Goal: Task Accomplishment & Management: Manage account settings

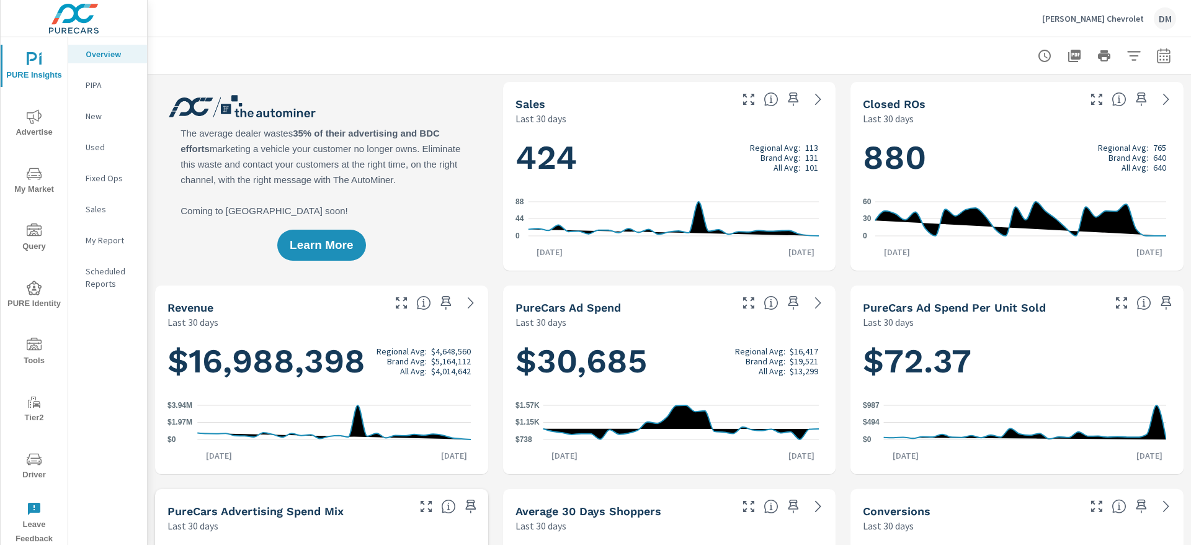
scroll to position [49, 0]
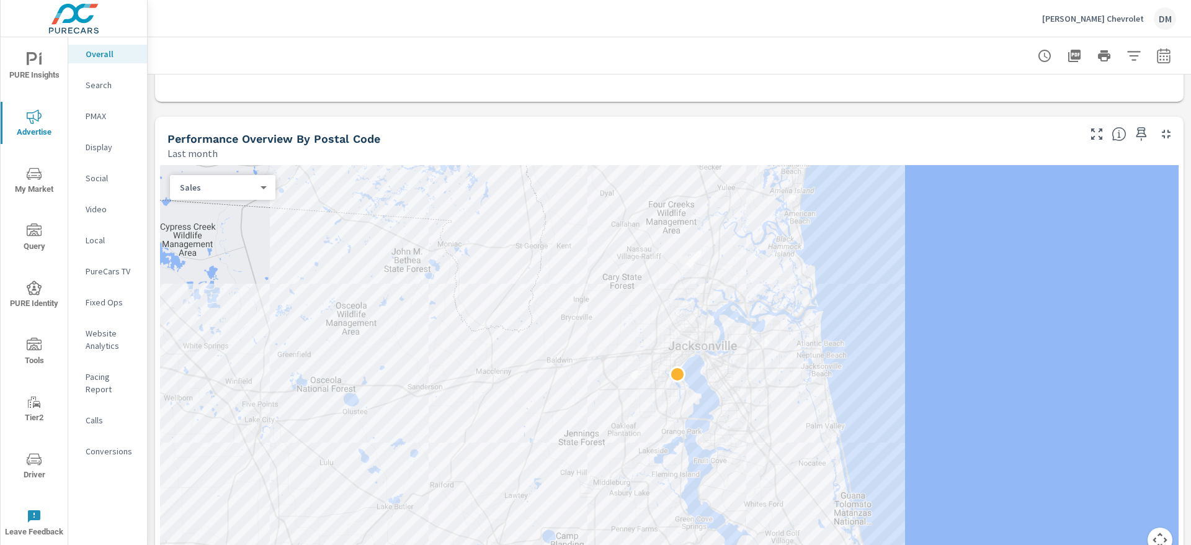
scroll to position [558, 0]
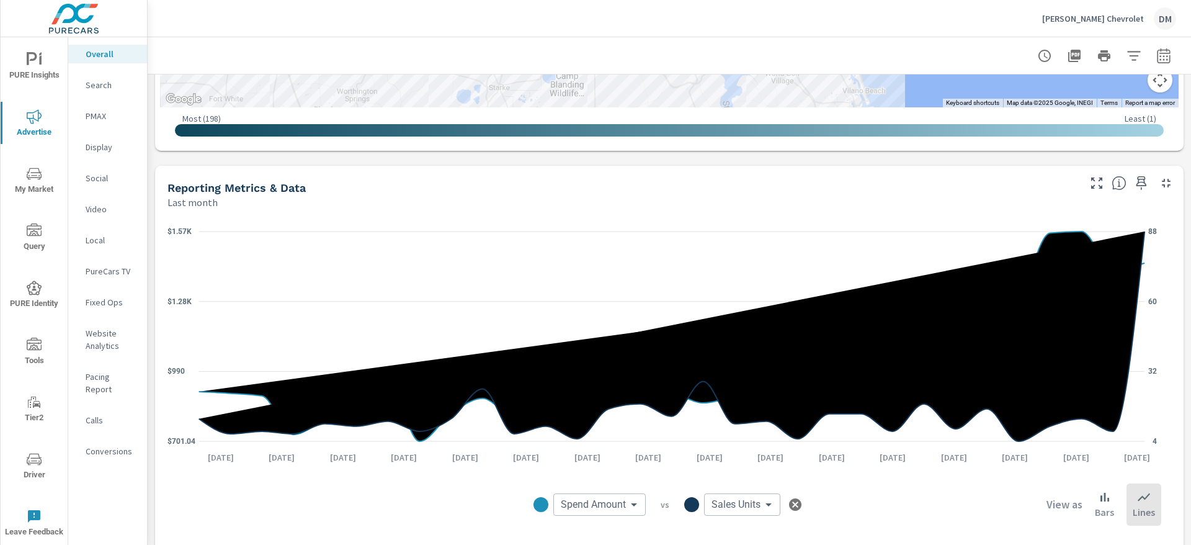
scroll to position [827, 0]
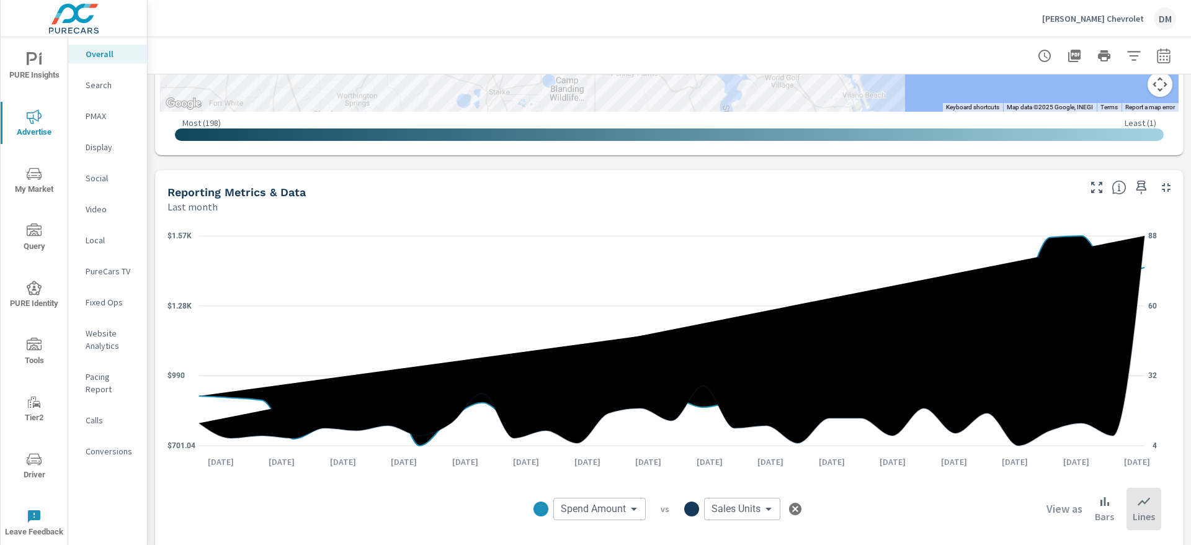
click at [582, 509] on body "PURE Insights Advertise My Market Query PURE Identity Tools Tier2 Driver Leave …" at bounding box center [595, 272] width 1191 height 545
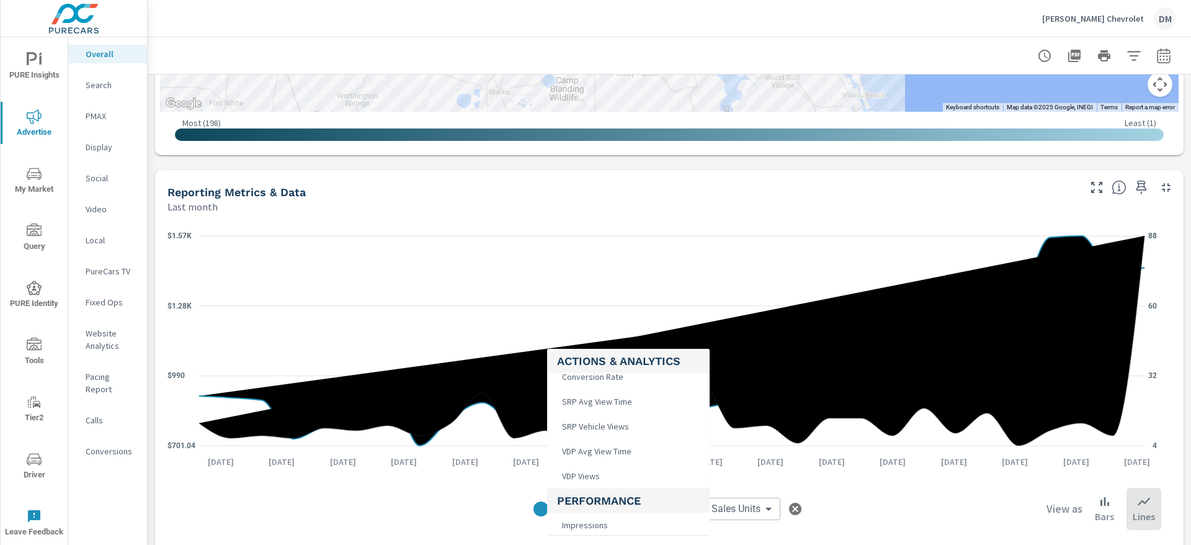
scroll to position [372, 0]
click at [623, 450] on li "VDP Views" at bounding box center [628, 458] width 162 height 25
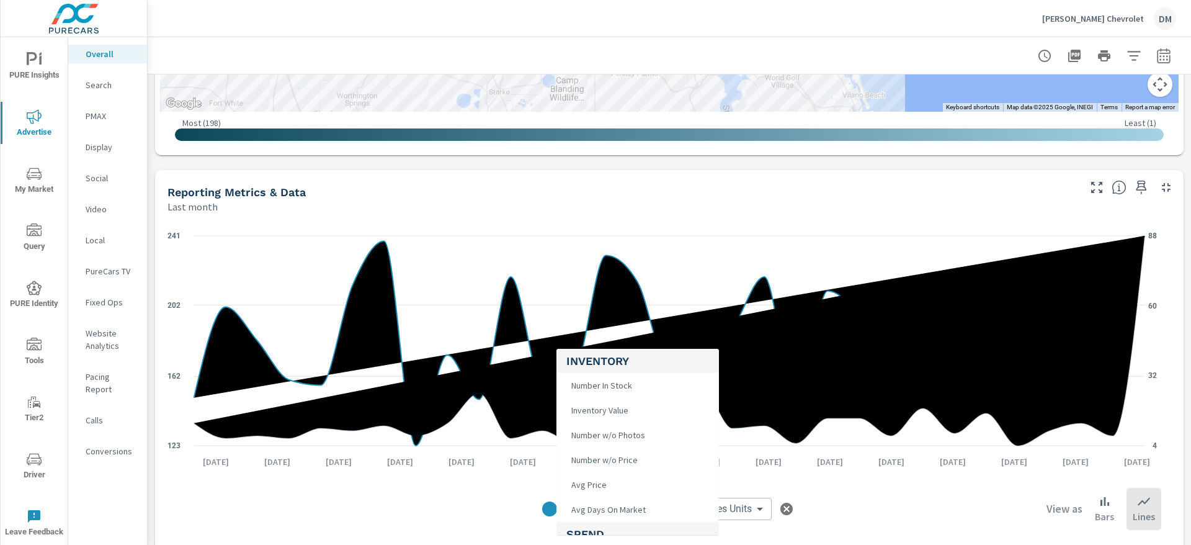
click at [615, 505] on body "PURE Insights Advertise My Market Query PURE Identity Tools Tier2 Driver Leave …" at bounding box center [595, 272] width 1191 height 545
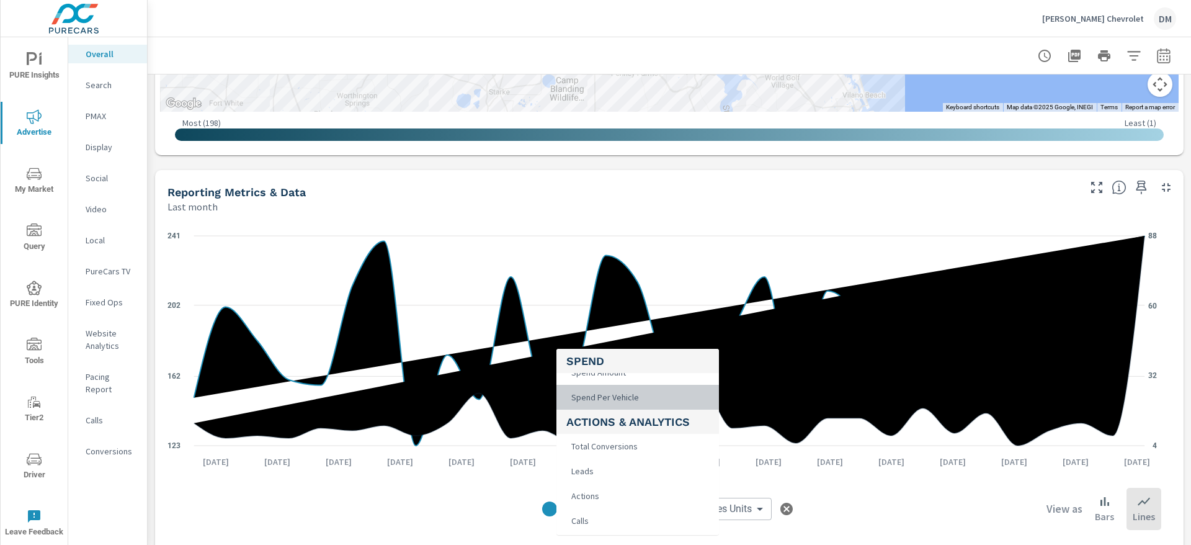
click at [635, 397] on span "Spend Per Vehicle" at bounding box center [603, 396] width 75 height 17
type input "Spend Per Vehicle"
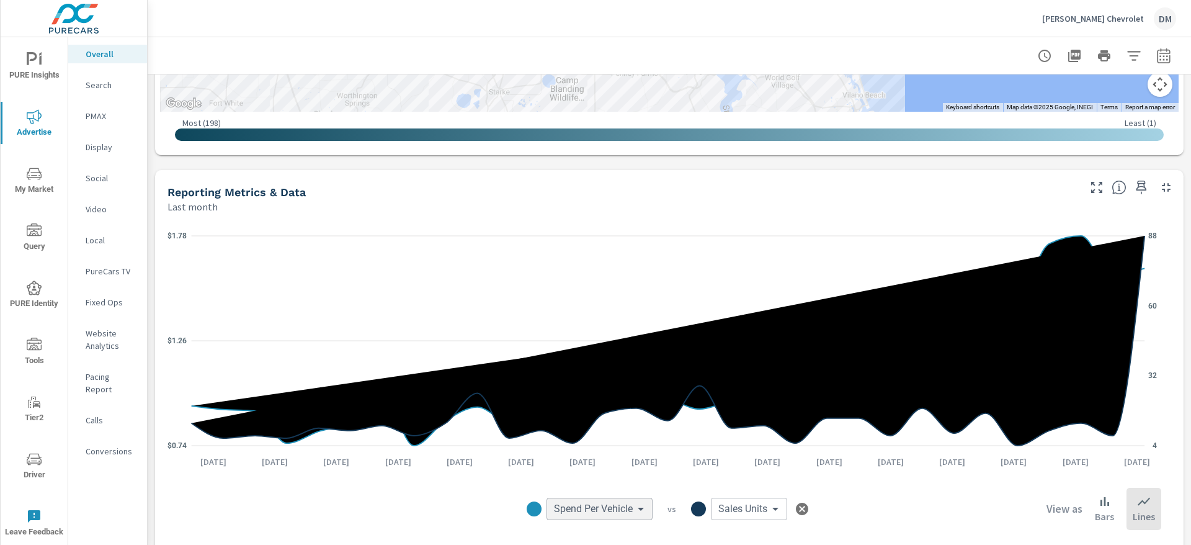
scroll to position [455, 0]
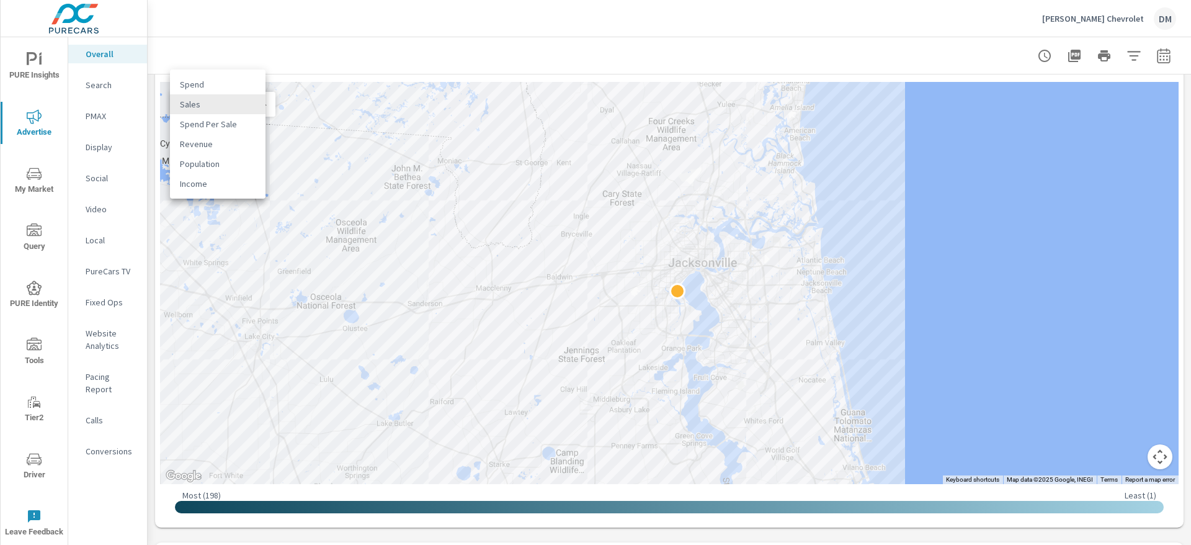
click at [257, 101] on body "PURE Insights Advertise My Market Query PURE Identity Tools Tier2 Driver Leave …" at bounding box center [595, 272] width 1191 height 545
click at [242, 118] on li "Spend Per Sale" at bounding box center [218, 124] width 96 height 20
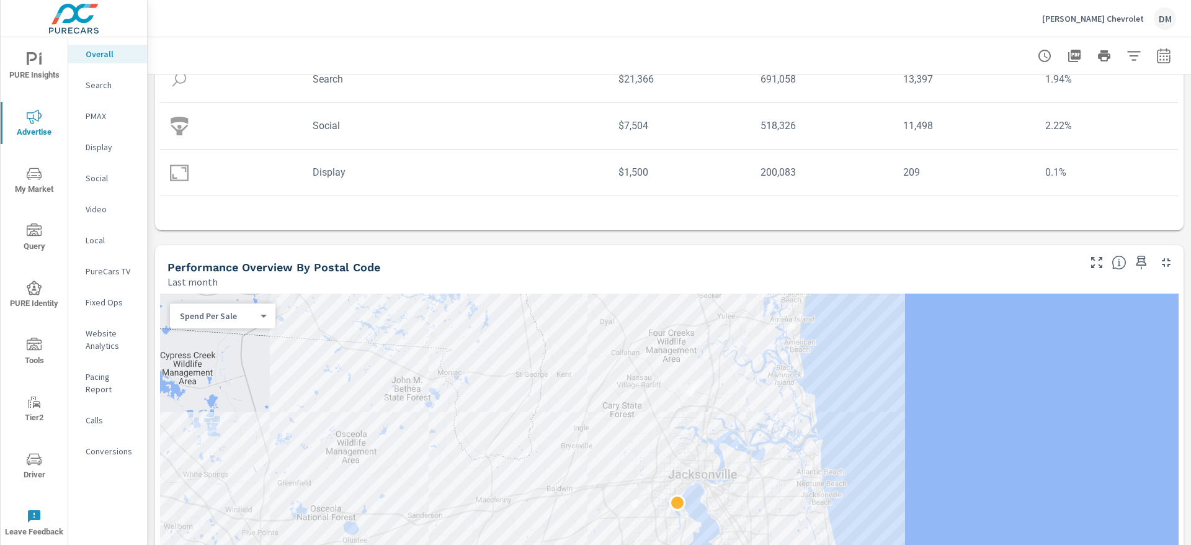
scroll to position [278, 0]
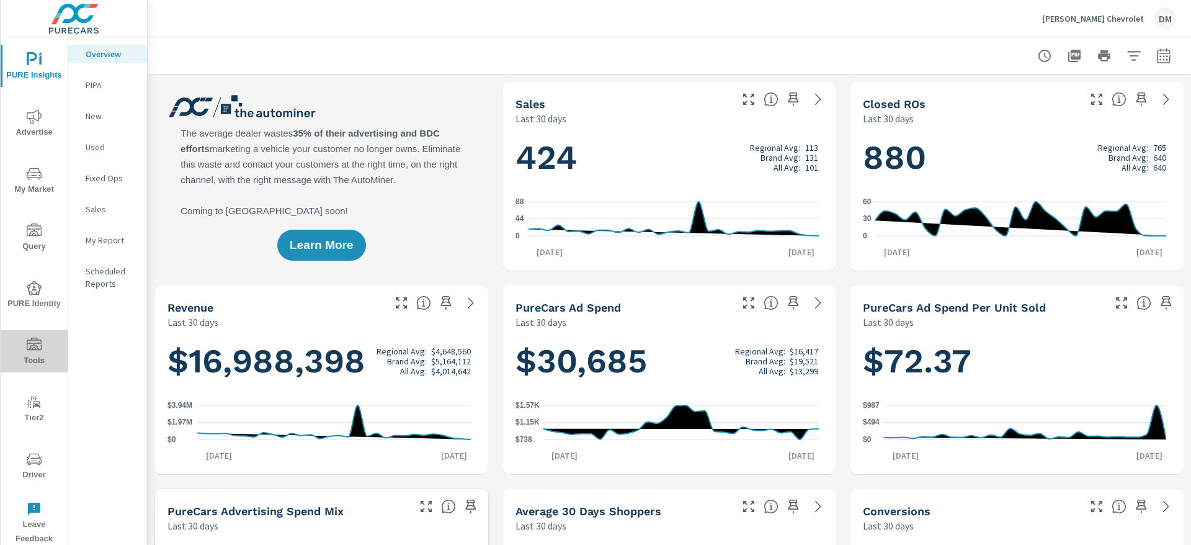
click at [40, 349] on icon "nav menu" at bounding box center [34, 343] width 15 height 12
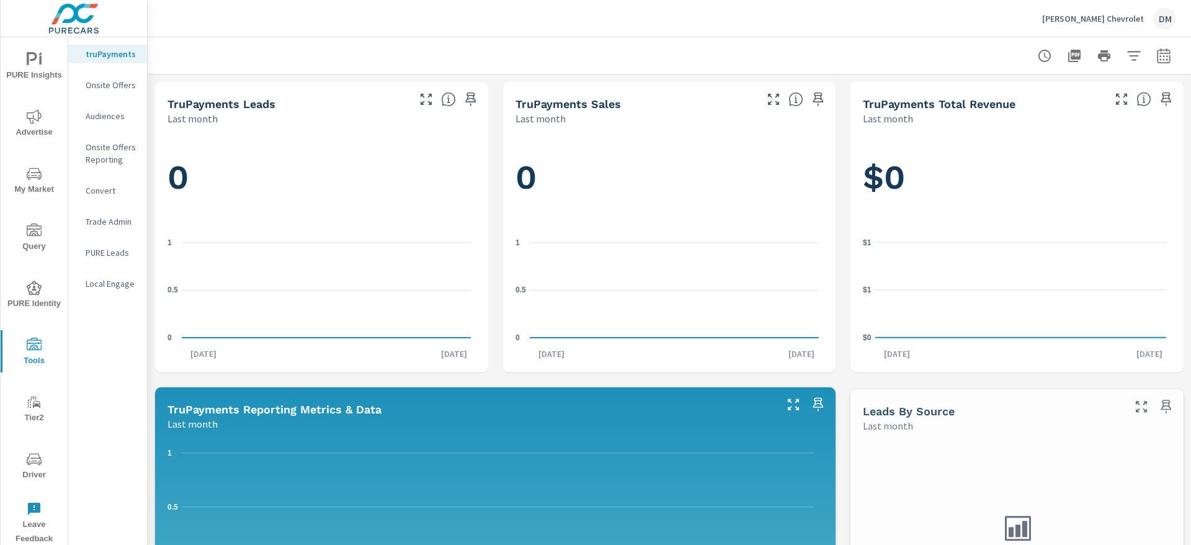
click at [34, 189] on span "My Market" at bounding box center [34, 181] width 60 height 30
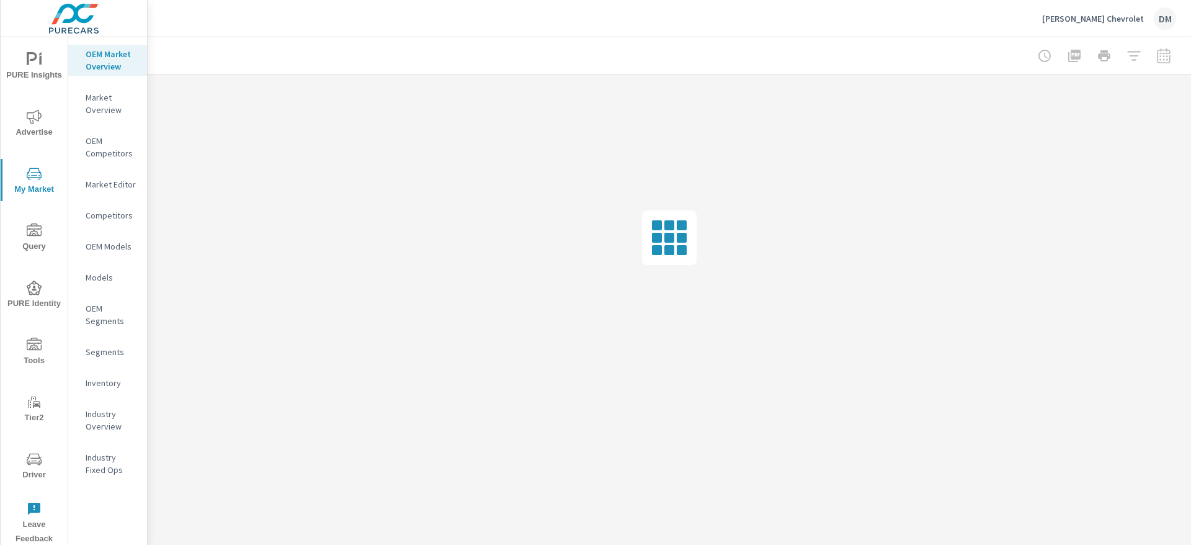
click at [114, 382] on p "Inventory" at bounding box center [111, 382] width 51 height 12
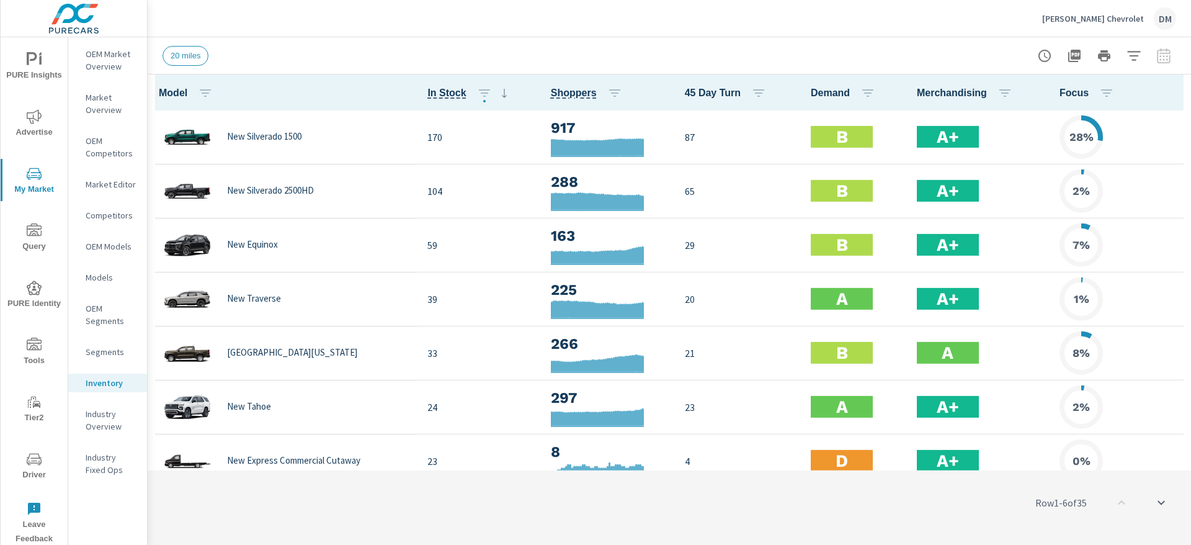
scroll to position [1, 0]
click at [1172, 93] on icon "button" at bounding box center [1173, 92] width 2 height 10
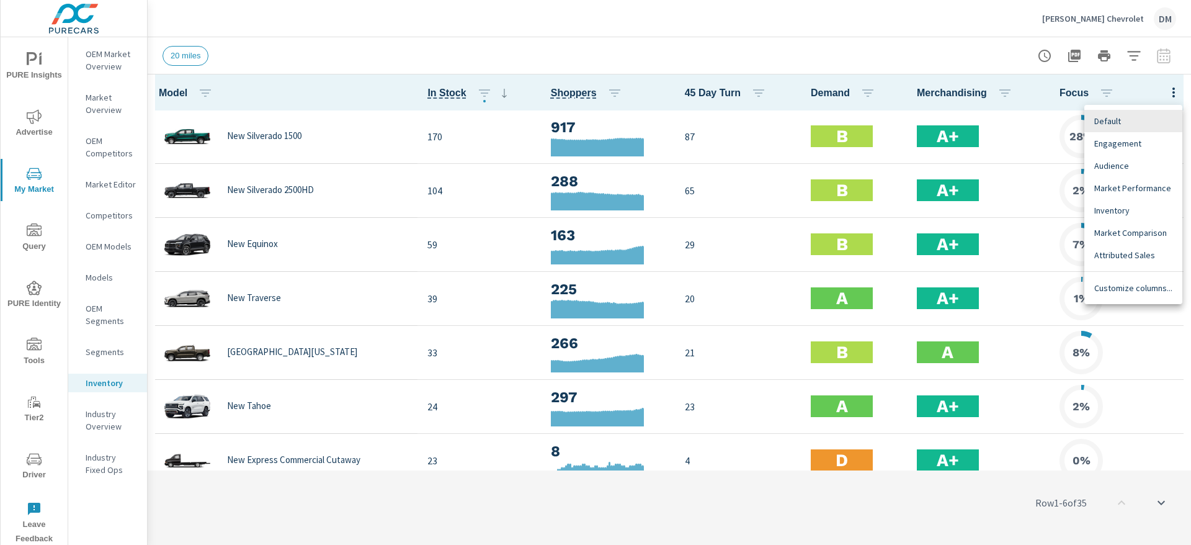
click at [1143, 296] on div "Customize columns..." at bounding box center [1133, 288] width 98 height 22
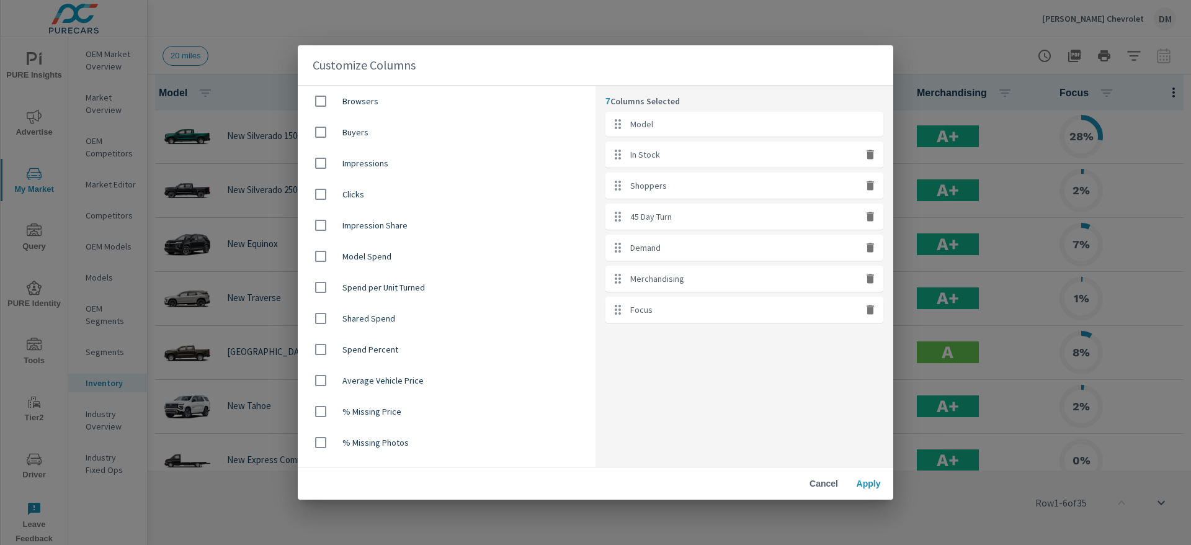
scroll to position [744, 0]
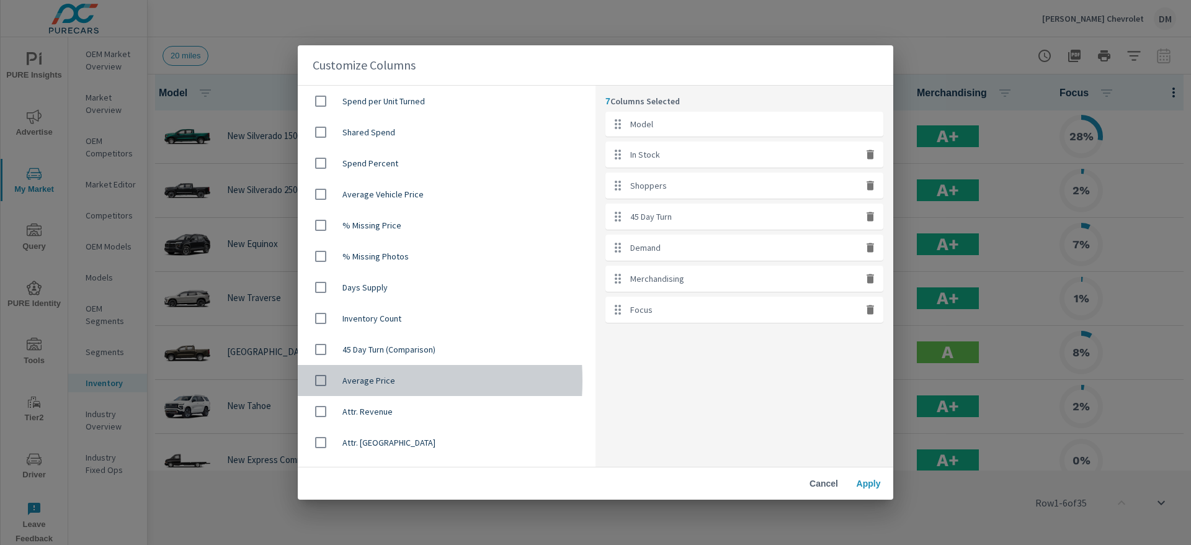
click at [322, 381] on input "checkbox" at bounding box center [321, 380] width 26 height 26
checkbox input "true"
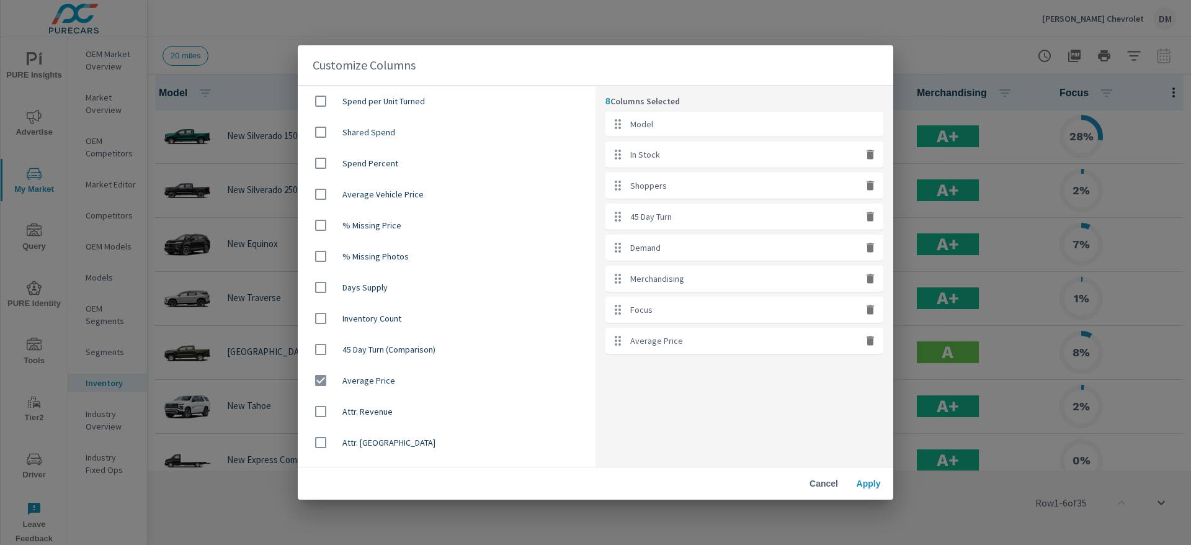
click at [863, 482] on span "Apply" at bounding box center [868, 483] width 30 height 11
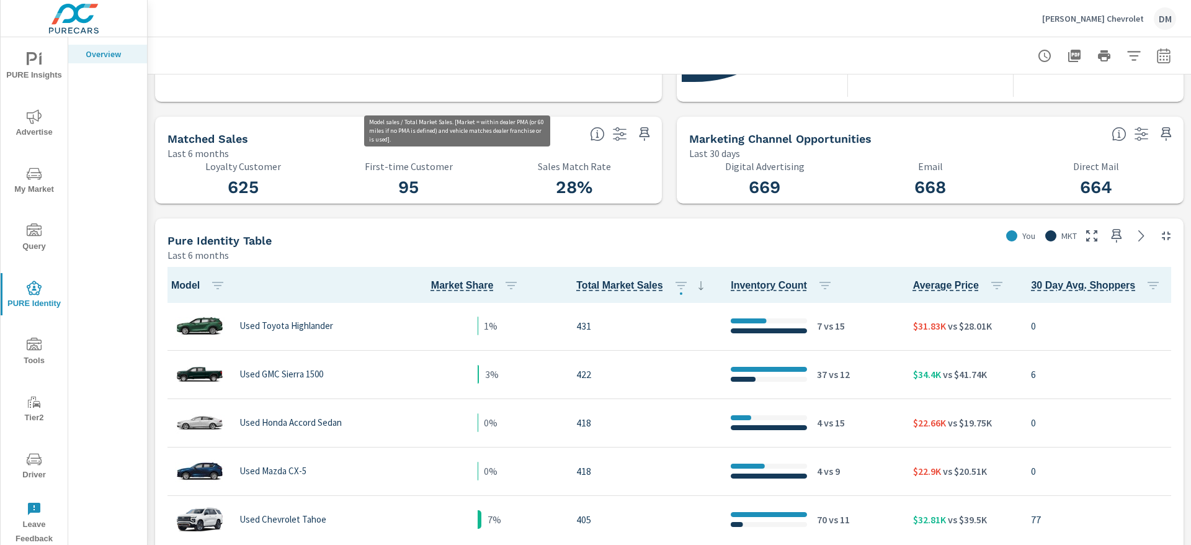
scroll to position [558, 0]
